Goal: Transaction & Acquisition: Purchase product/service

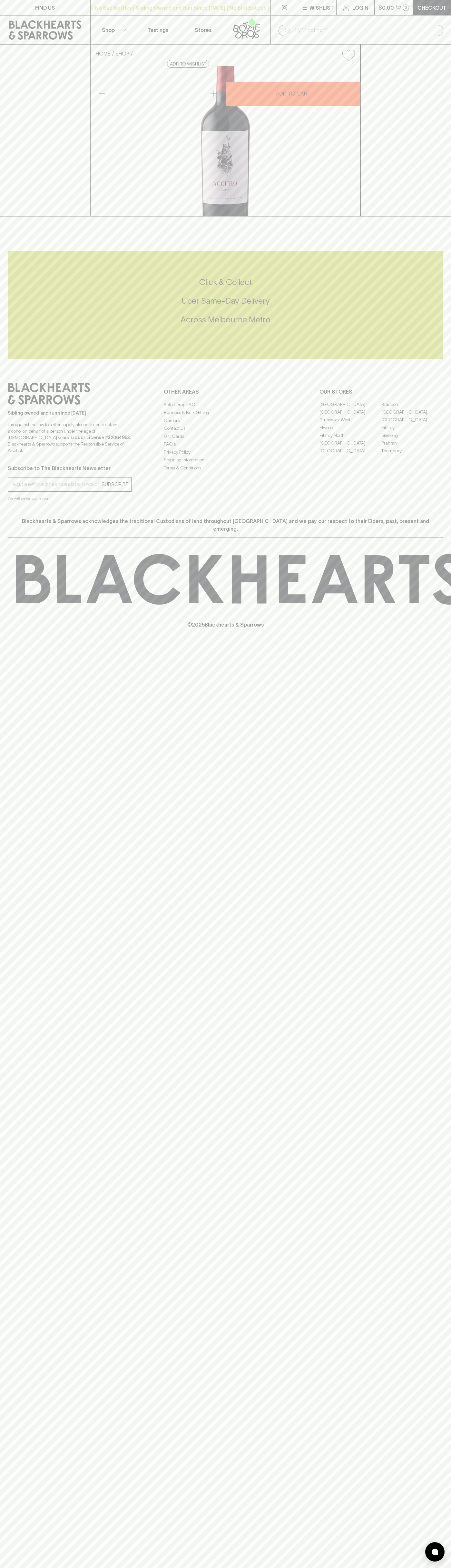
click at [350, 10] on icon at bounding box center [346, 7] width 7 height 7
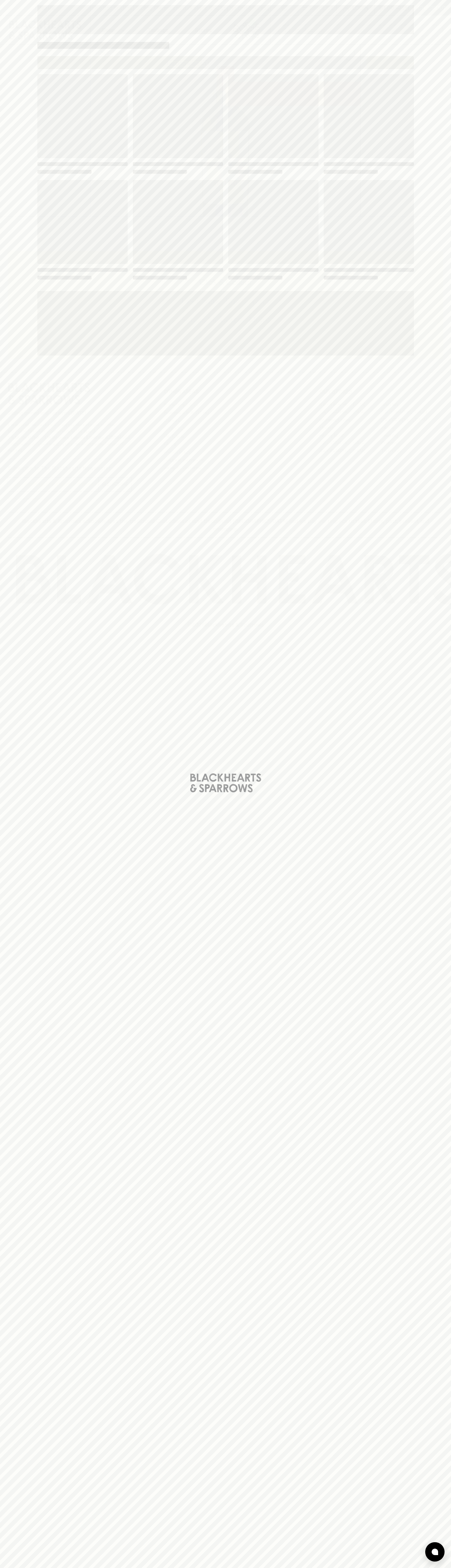
click at [420, 1101] on div "Loading" at bounding box center [225, 784] width 451 height 1568
click at [444, 1567] on html "FIND US | No Bad Bottles | Sibling Owned and Run Since 2006 | No Bad Bottles | …" at bounding box center [225, 784] width 451 height 1568
click at [16, 949] on div "Loading" at bounding box center [225, 784] width 451 height 1568
